Goal: Task Accomplishment & Management: Manage account settings

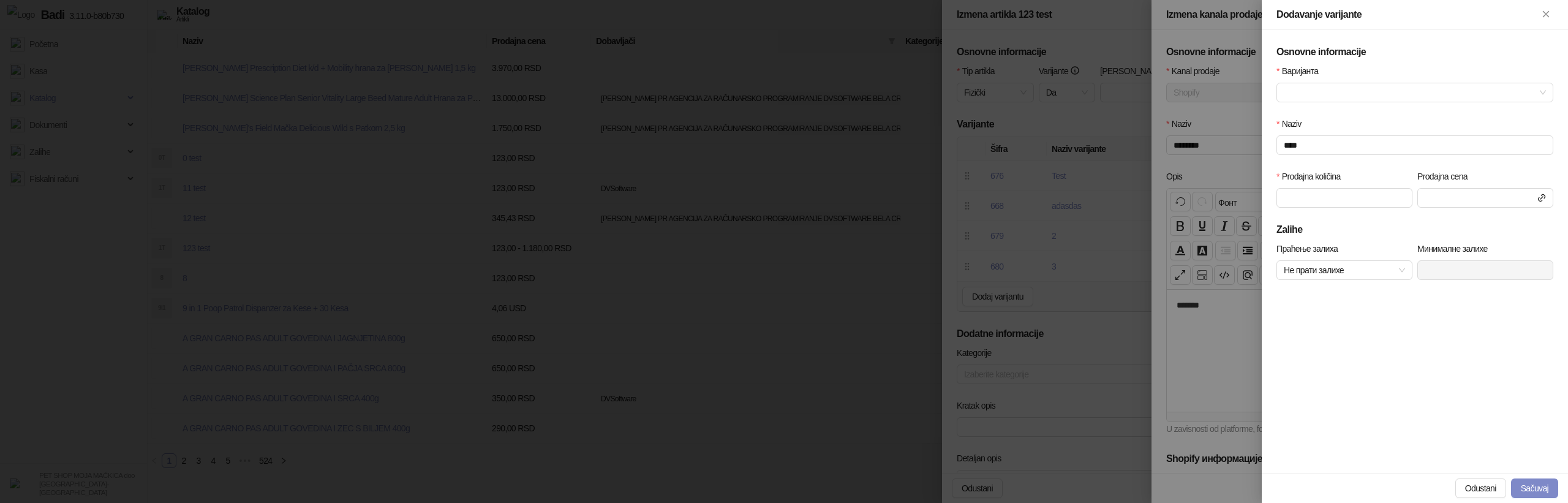
scroll to position [142, 0]
click at [1386, 93] on input "Варијанта" at bounding box center [1409, 92] width 251 height 19
click at [1356, 87] on input "Варијанта" at bounding box center [1409, 92] width 251 height 19
click at [1312, 115] on div "Test" at bounding box center [1415, 117] width 257 height 14
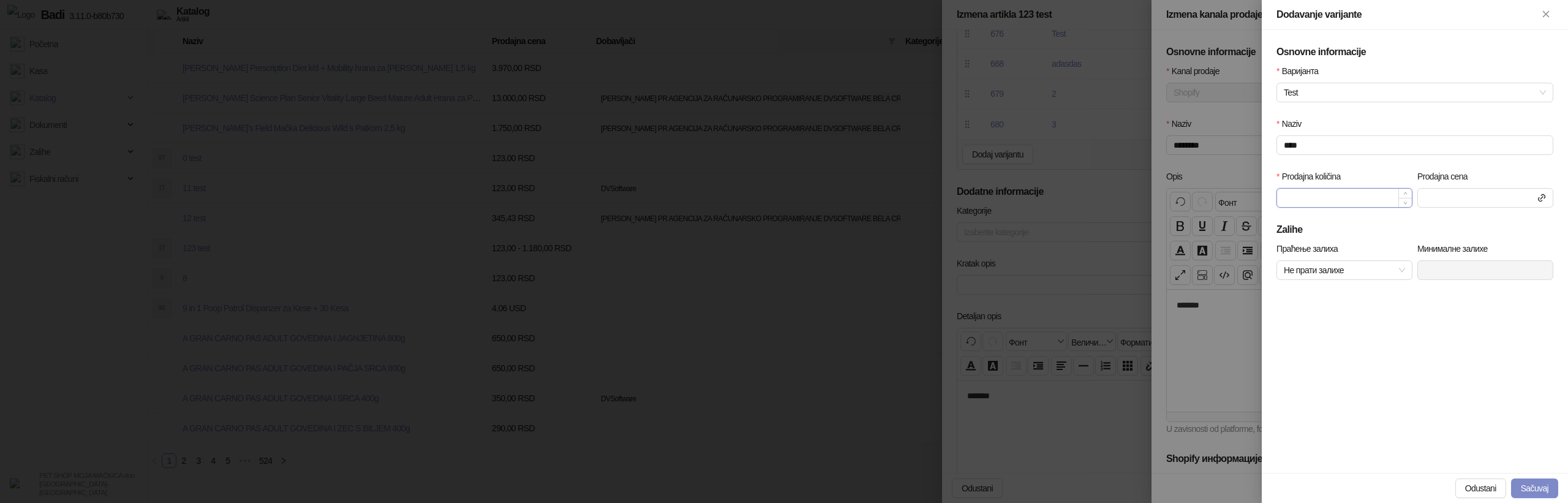
click at [1306, 199] on input "Prodajna količina" at bounding box center [1344, 198] width 135 height 19
click at [1199, 226] on div at bounding box center [784, 252] width 1568 height 503
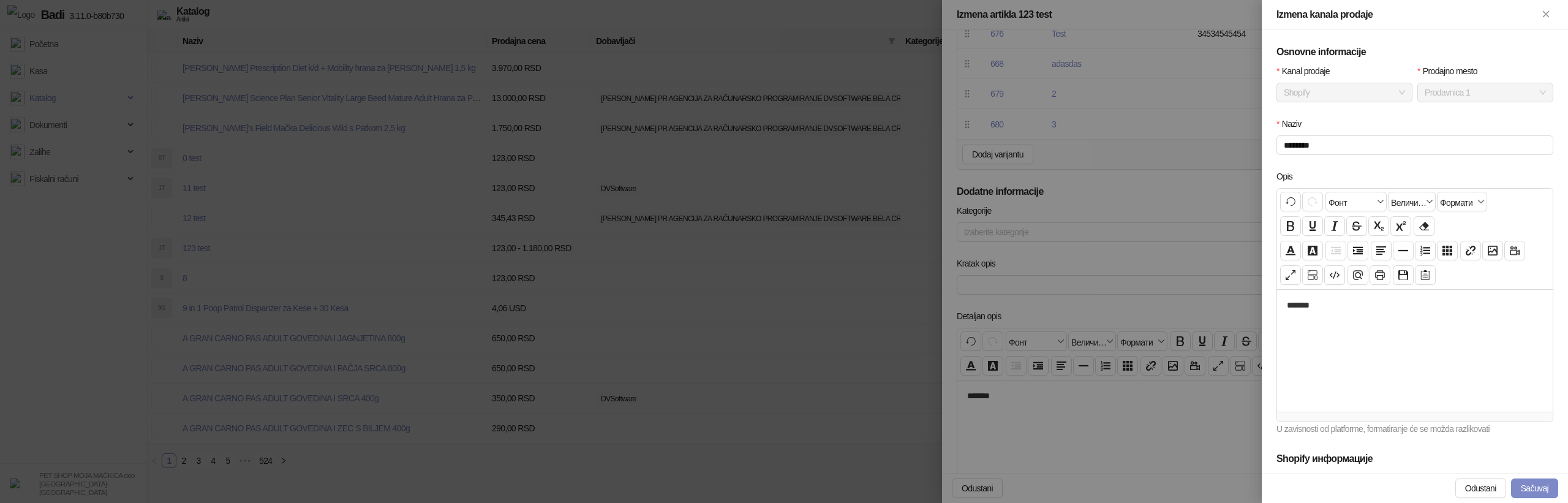
scroll to position [261, 0]
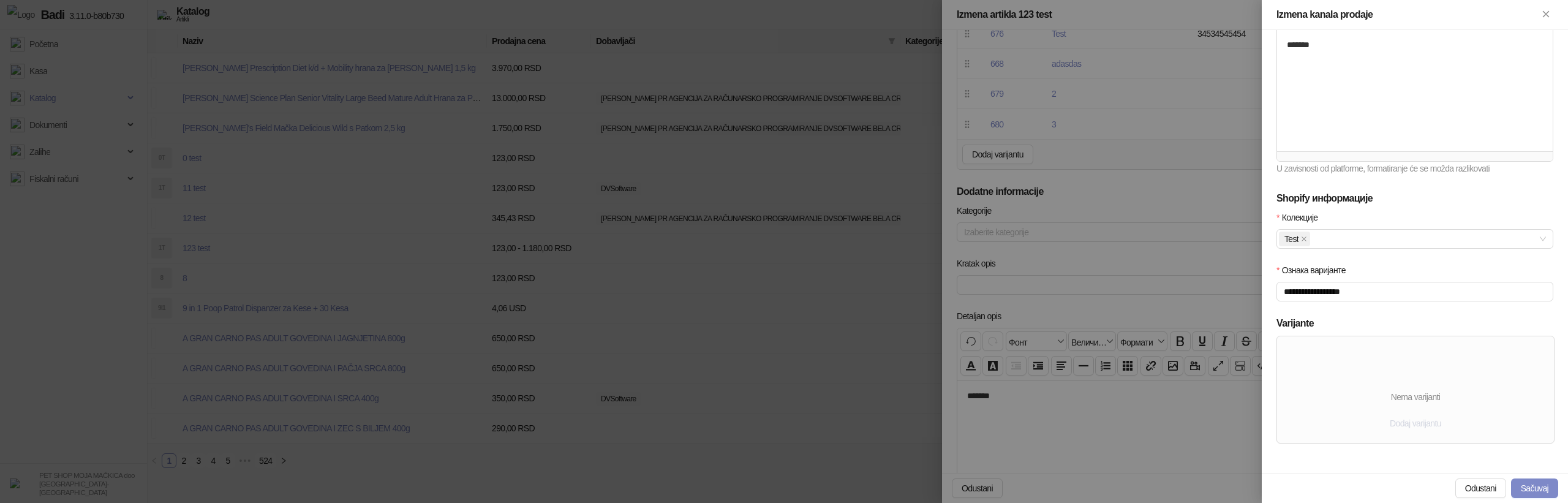
click at [1411, 422] on span "Dodaj varijantu" at bounding box center [1415, 423] width 52 height 10
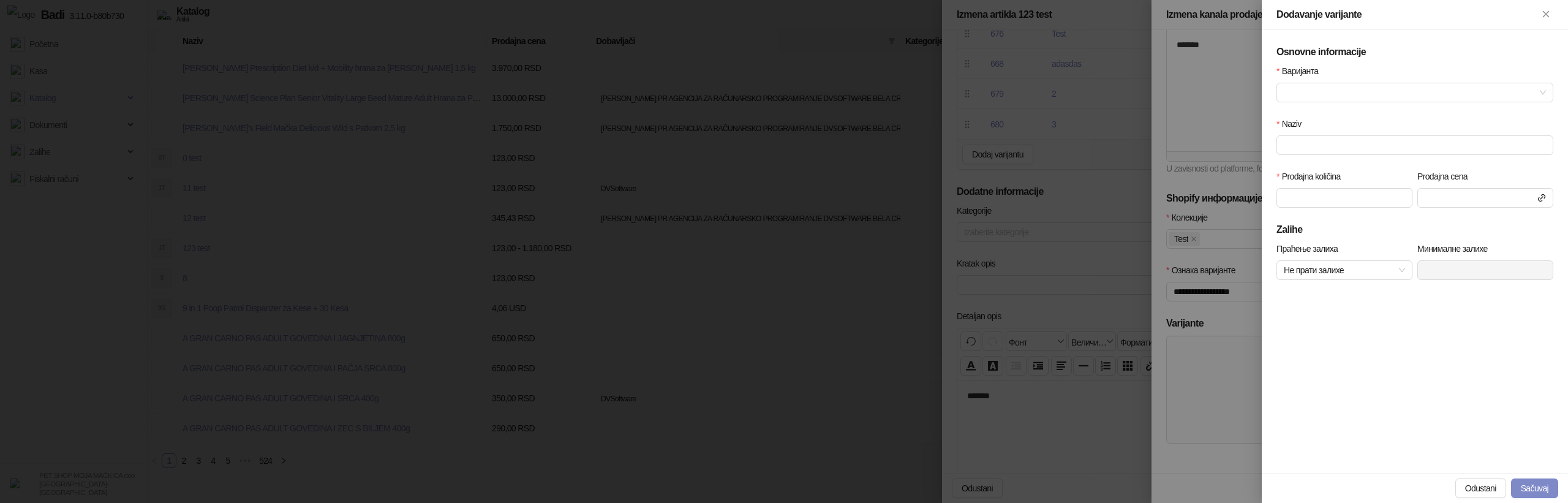
click at [1320, 79] on div "Варијанта" at bounding box center [1415, 74] width 277 height 19
click at [1316, 90] on input "Варијанта" at bounding box center [1409, 92] width 251 height 19
click at [1294, 119] on div "Test" at bounding box center [1415, 117] width 257 height 14
type input "****"
click at [1299, 154] on input "****" at bounding box center [1415, 145] width 277 height 19
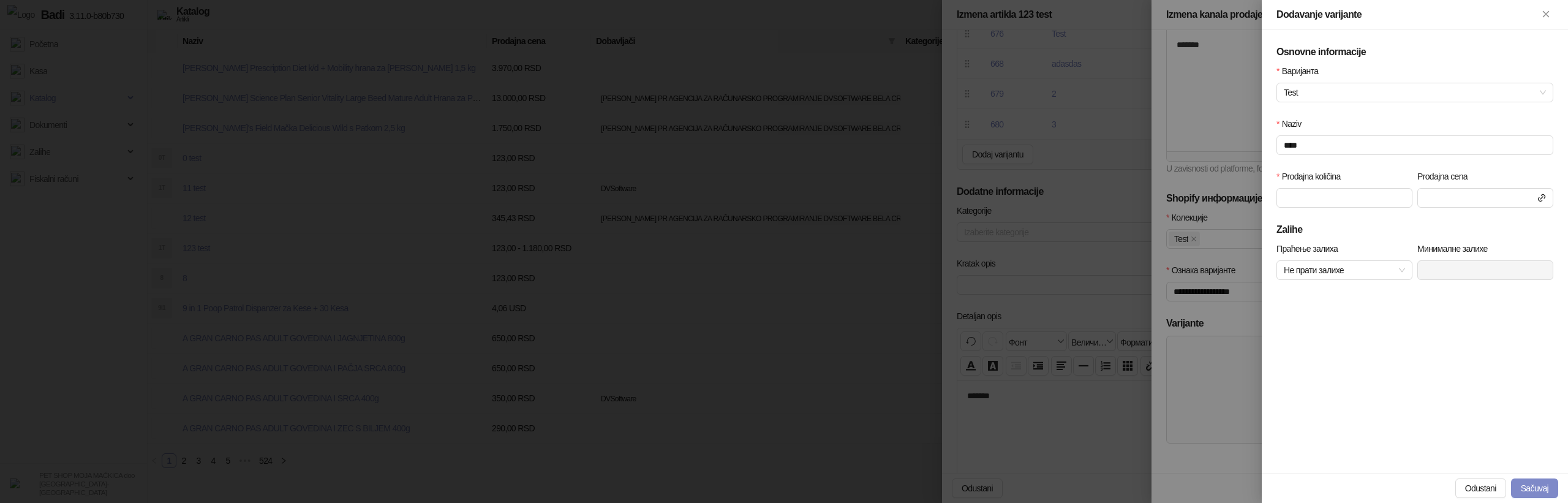
click at [1288, 179] on label "Prodajna količina" at bounding box center [1312, 176] width 72 height 14
click at [1288, 189] on input "*" at bounding box center [1344, 198] width 135 height 19
click at [1297, 194] on input "*" at bounding box center [1344, 198] width 135 height 19
click at [1443, 202] on input at bounding box center [1485, 198] width 135 height 19
click at [1214, 186] on div at bounding box center [784, 252] width 1568 height 503
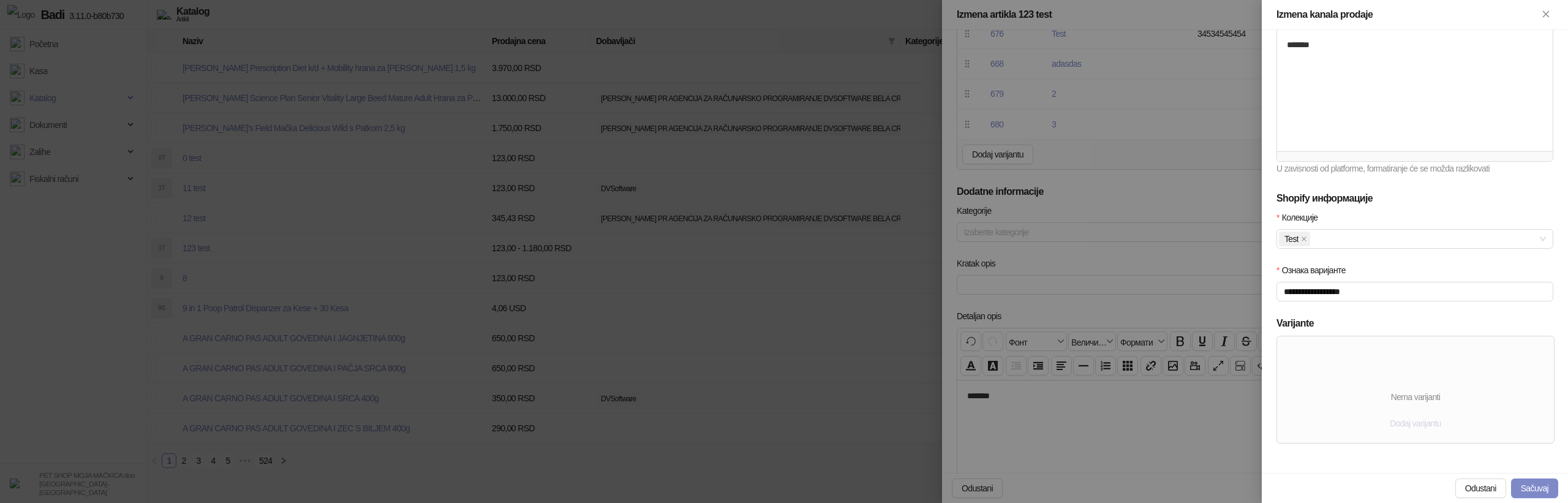
click at [1405, 420] on span "Dodaj varijantu" at bounding box center [1415, 423] width 52 height 10
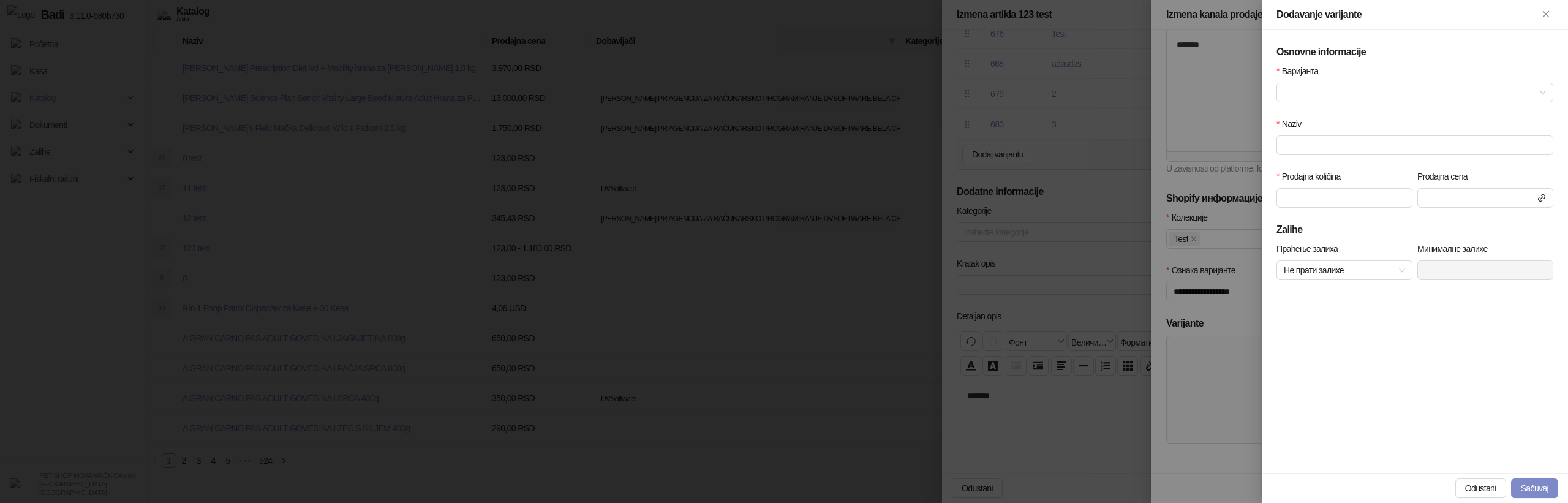
click at [1319, 80] on div "Варијанта" at bounding box center [1415, 74] width 277 height 19
click at [1304, 90] on input "Варијанта" at bounding box center [1409, 92] width 251 height 19
click at [1297, 113] on div "Test" at bounding box center [1415, 117] width 257 height 14
type input "****"
click at [1322, 92] on input "Варијанта" at bounding box center [1409, 92] width 251 height 19
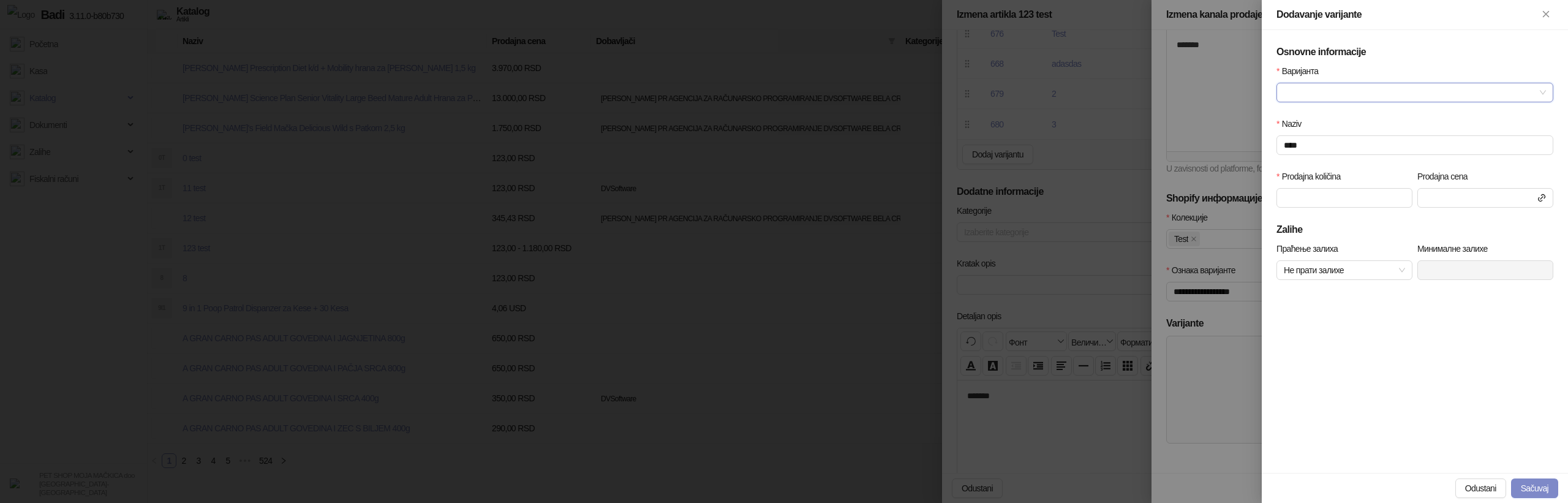
click at [1322, 92] on input "Варијанта" at bounding box center [1409, 92] width 251 height 19
click at [1315, 94] on input "Варијанта" at bounding box center [1409, 92] width 251 height 19
click at [1308, 114] on div "Test" at bounding box center [1415, 117] width 257 height 14
click at [1540, 196] on icon at bounding box center [1541, 197] width 10 height 10
click at [1542, 196] on icon at bounding box center [1541, 197] width 10 height 10
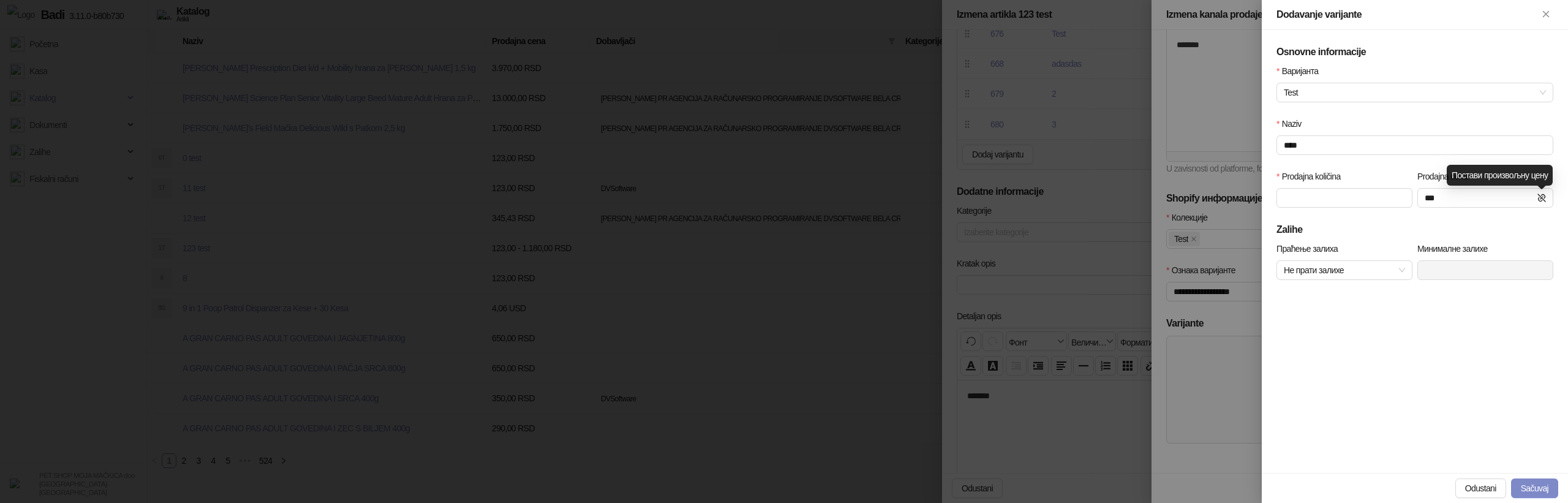
type input "***"
click at [1435, 194] on input "***" at bounding box center [1485, 198] width 135 height 19
click at [1536, 491] on button "Sačuvaj" at bounding box center [1534, 488] width 47 height 19
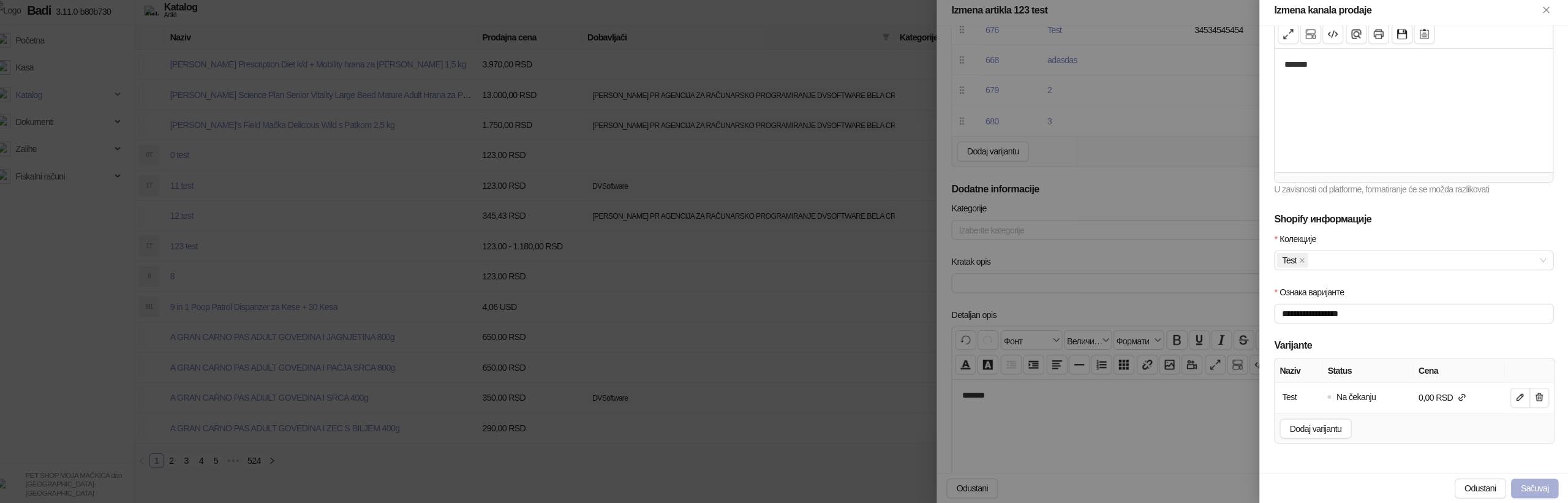
scroll to position [0, 0]
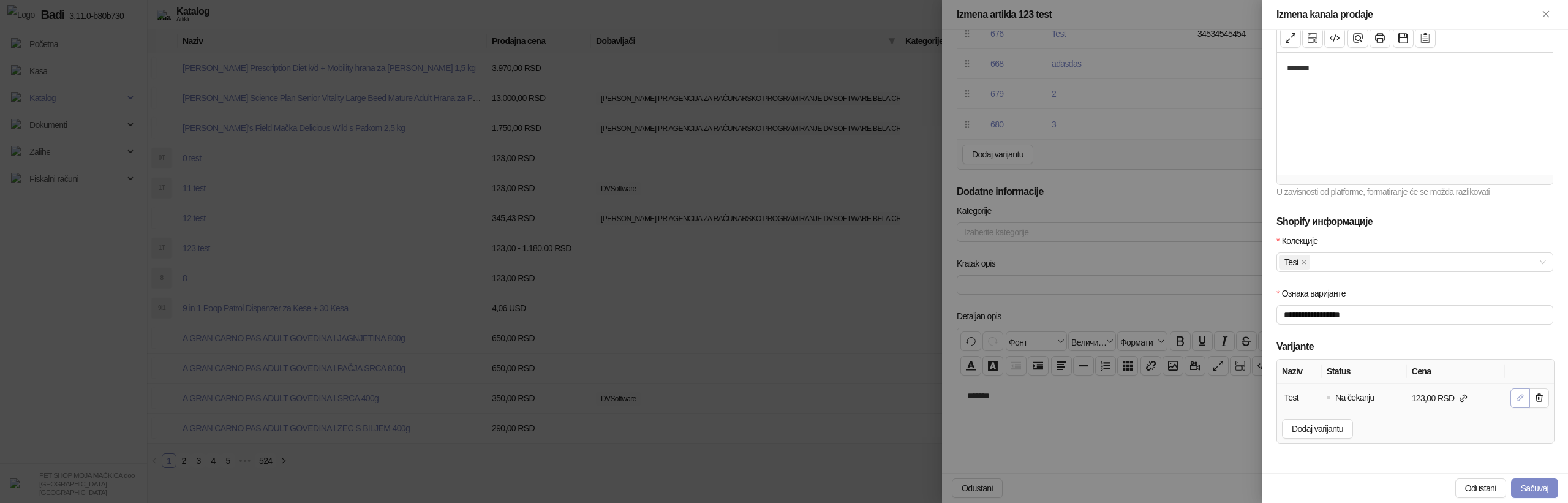
click at [1518, 400] on icon "button" at bounding box center [1520, 397] width 10 height 10
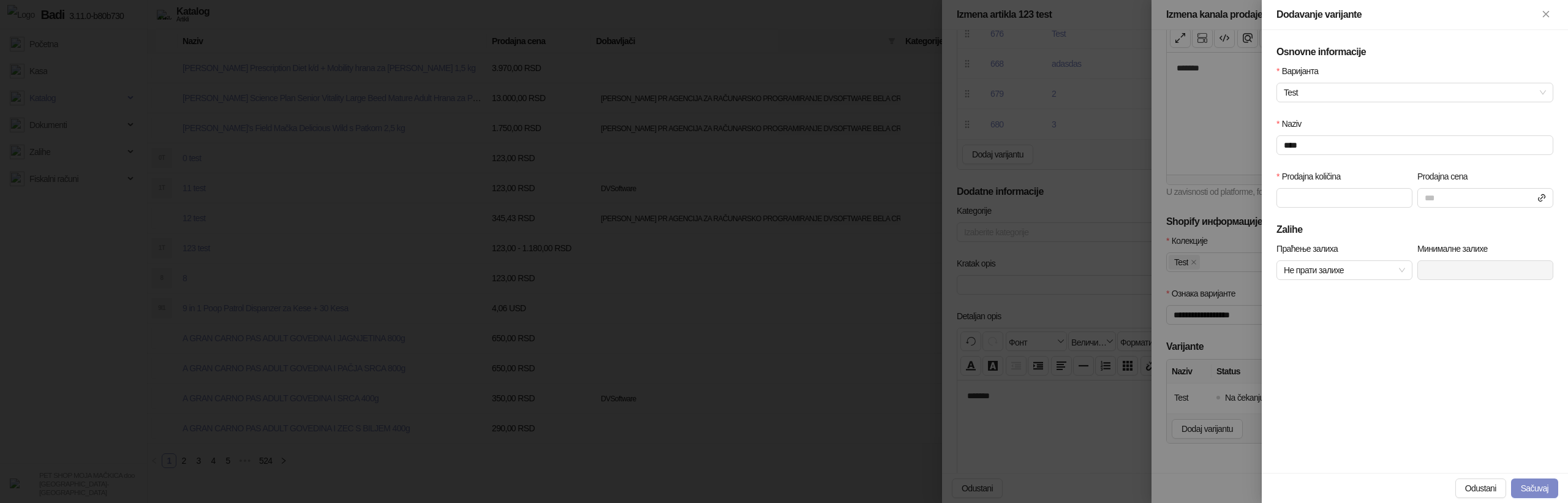
click at [1215, 260] on div at bounding box center [784, 252] width 1568 height 503
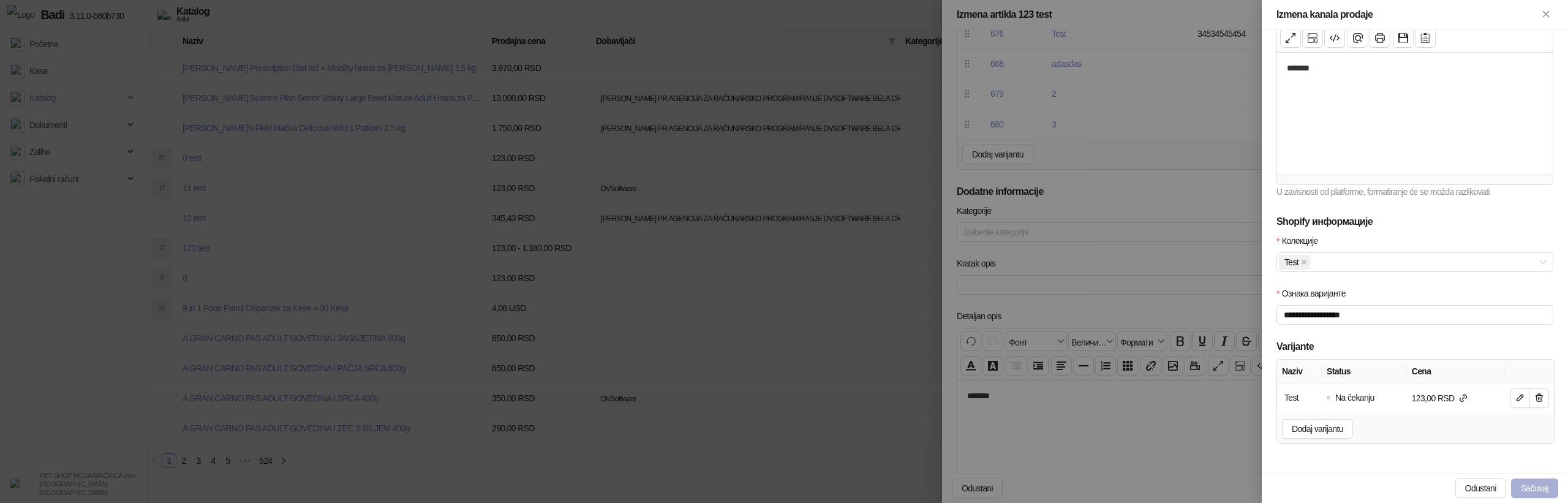
click at [1544, 482] on button "Sačuvaj" at bounding box center [1534, 488] width 47 height 19
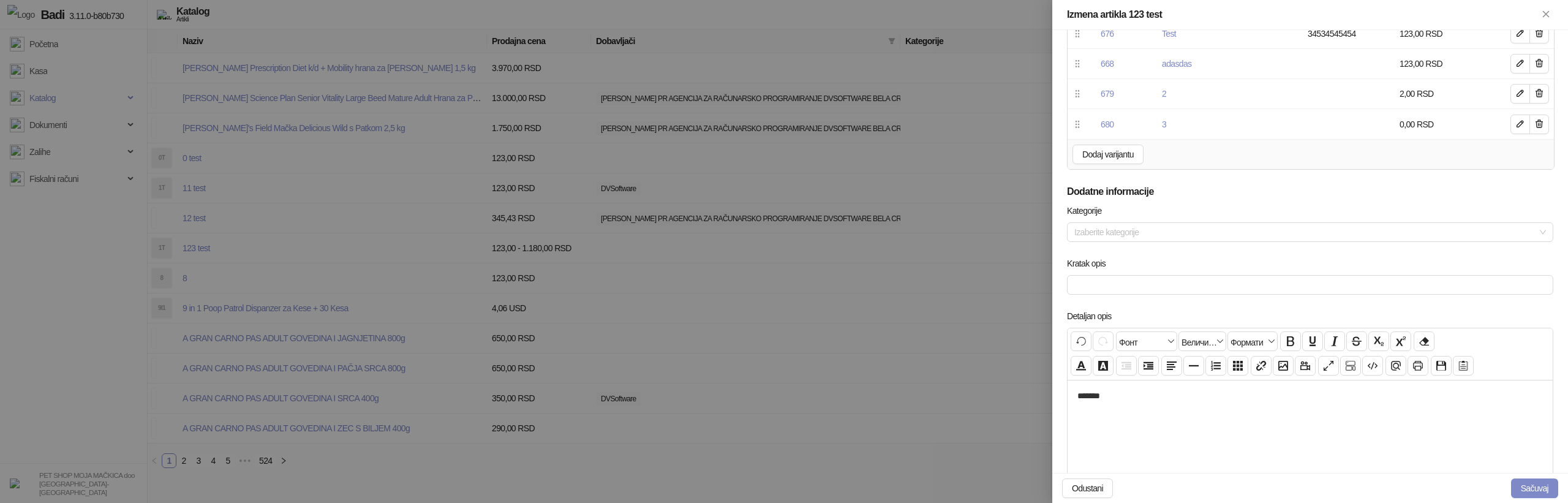
scroll to position [486, 0]
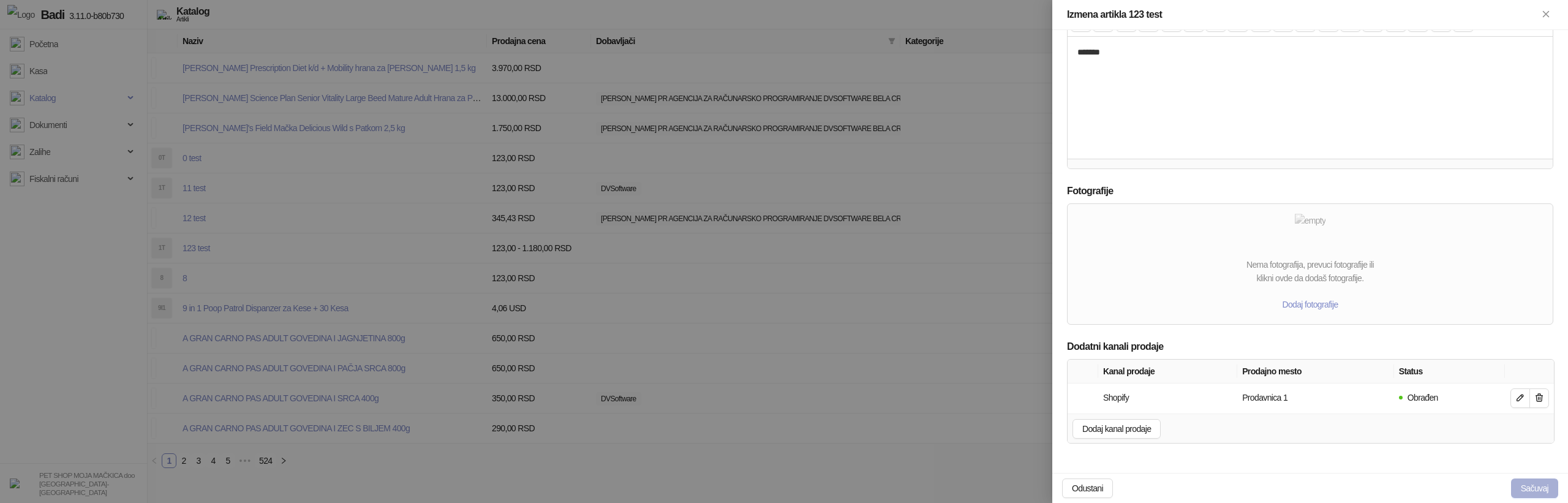
click at [1532, 487] on button "Sačuvaj" at bounding box center [1534, 488] width 47 height 19
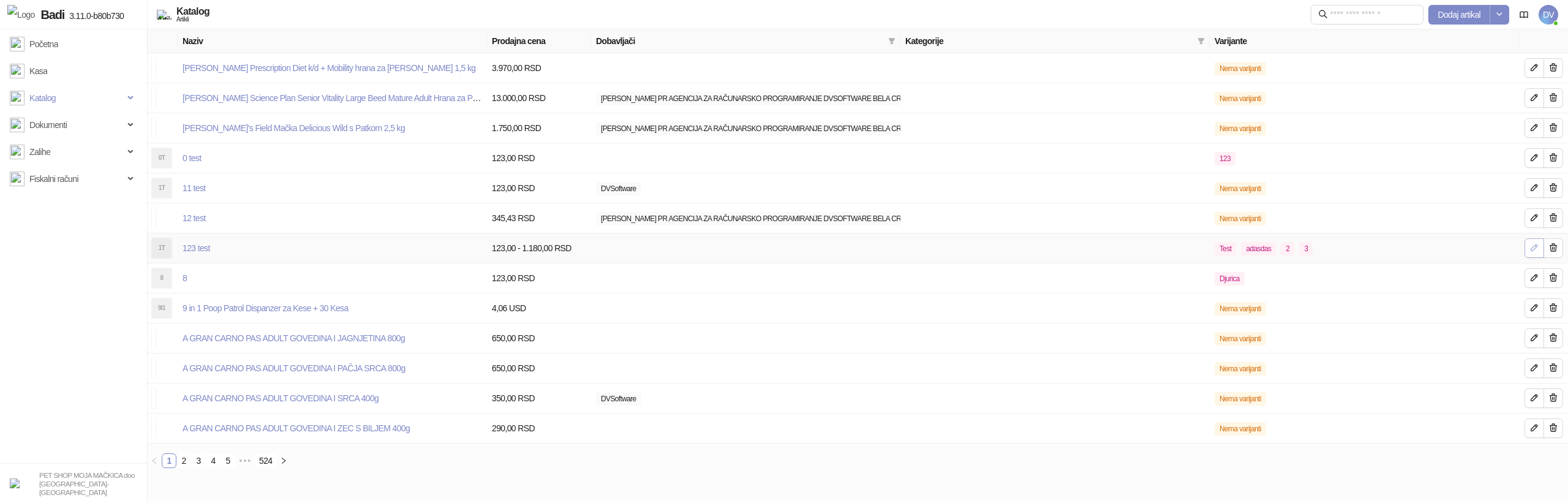
click at [1534, 240] on button "button" at bounding box center [1534, 248] width 19 height 19
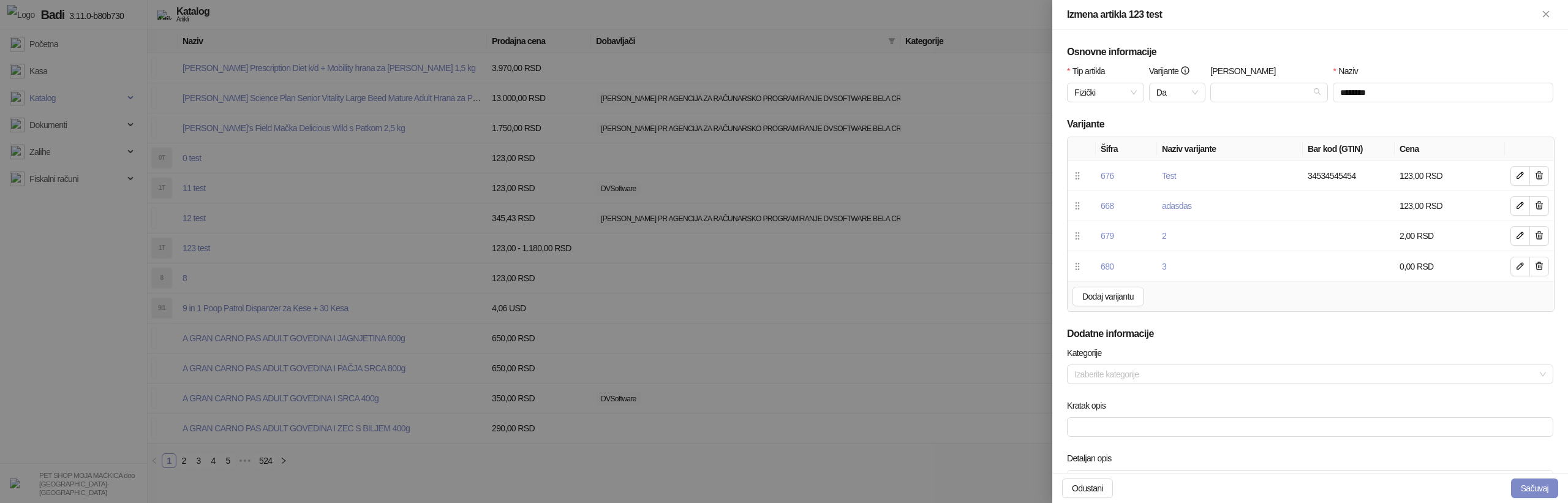
scroll to position [486, 0]
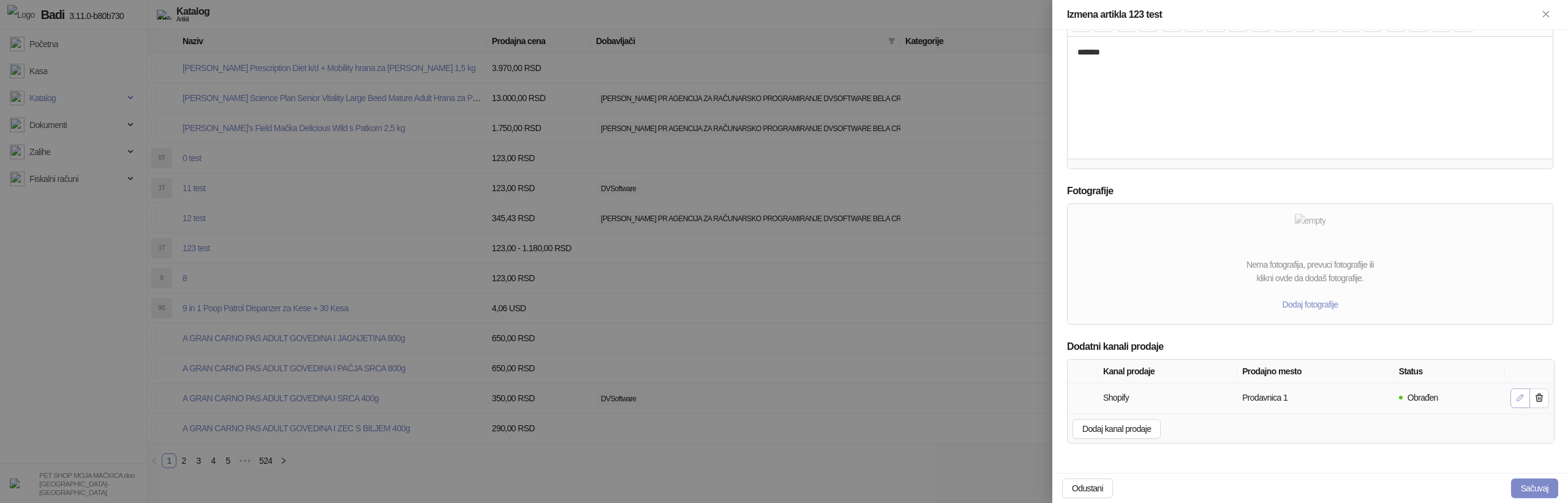
click at [1517, 397] on icon "button" at bounding box center [1520, 397] width 10 height 10
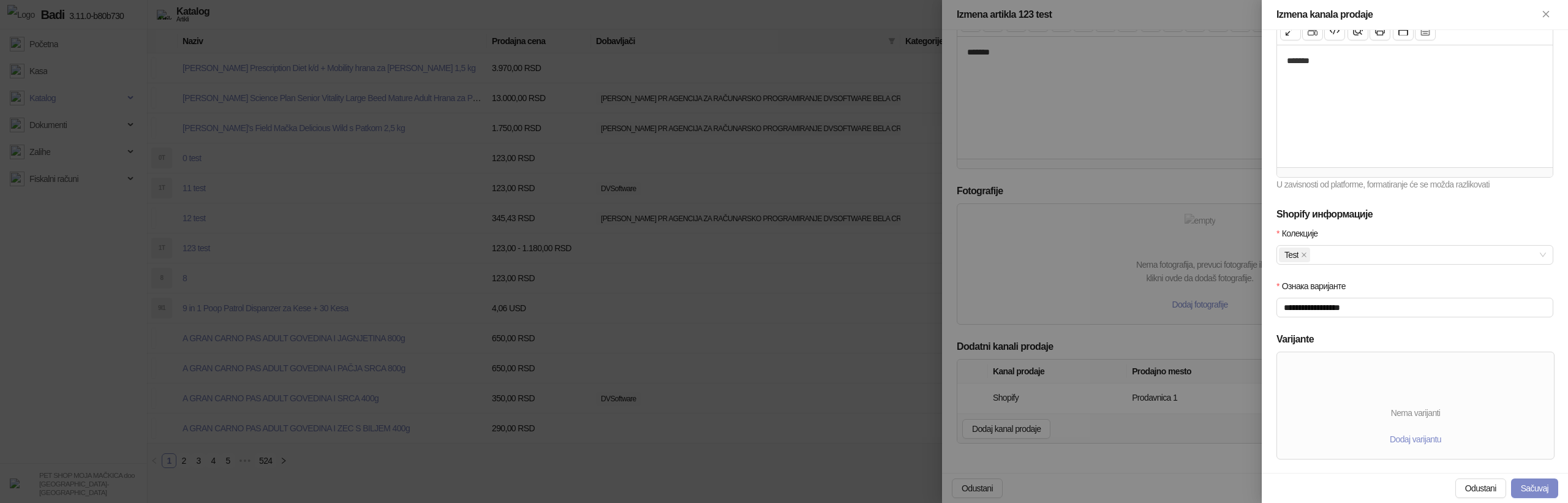
scroll to position [261, 0]
